Goal: Task Accomplishment & Management: Manage account settings

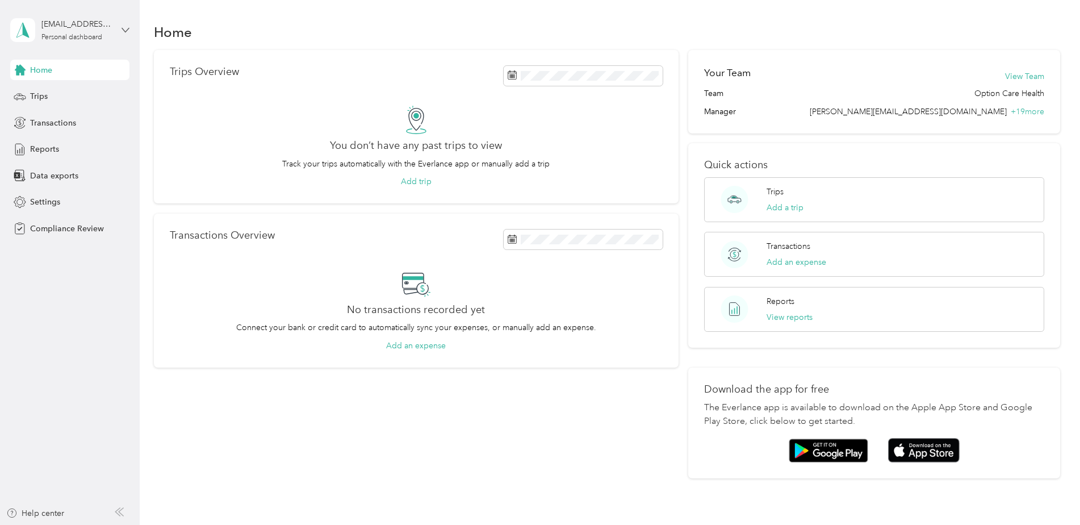
click at [126, 29] on icon at bounding box center [126, 30] width 8 height 8
click at [72, 98] on div "Team dashboard Log out" at bounding box center [129, 106] width 223 height 46
click at [125, 28] on icon at bounding box center [126, 30] width 8 height 8
click at [72, 96] on div "Team dashboard" at bounding box center [129, 93] width 223 height 20
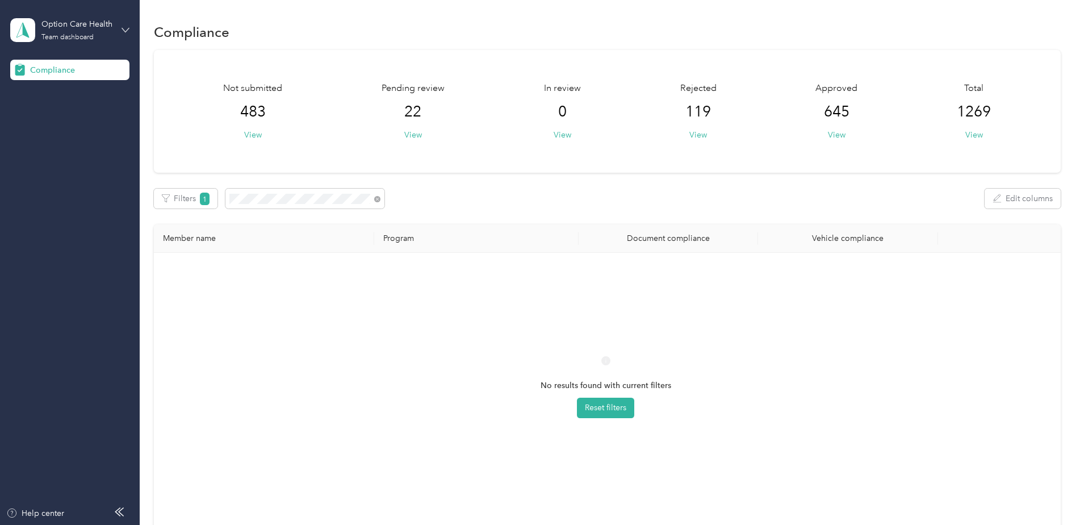
click at [128, 31] on icon at bounding box center [126, 30] width 8 height 8
click at [85, 116] on div "Log out" at bounding box center [129, 119] width 223 height 20
